Goal: Task Accomplishment & Management: Complete application form

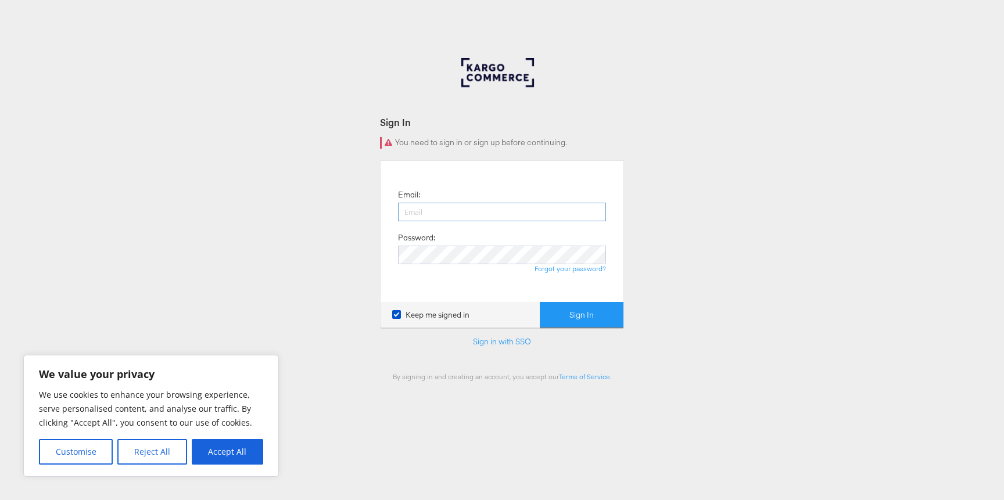
click at [429, 213] on input "email" at bounding box center [502, 212] width 208 height 19
type input "eamon.mcnicholas@kargo.com"
click at [540, 302] on button "Sign In" at bounding box center [582, 315] width 84 height 26
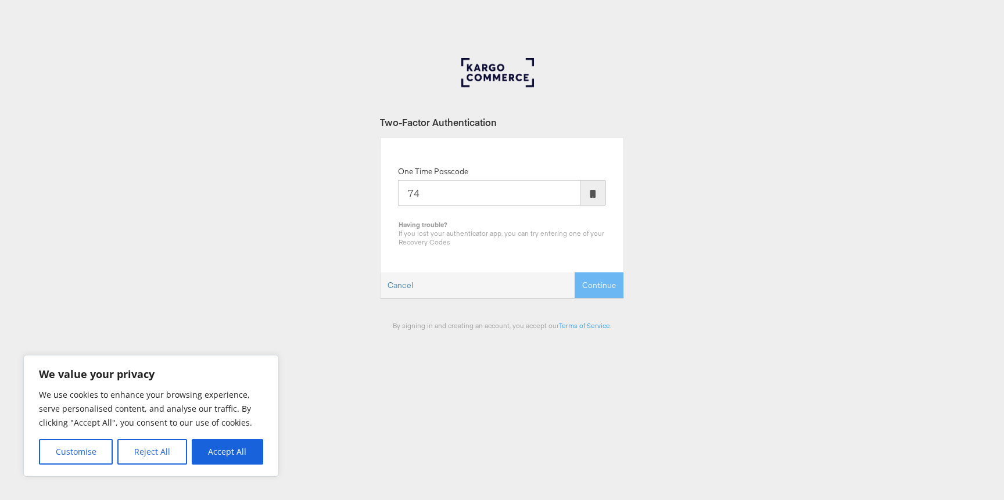
type input "7"
type input "204935"
click at [575, 272] on button "Continue" at bounding box center [599, 285] width 49 height 26
